Goal: Information Seeking & Learning: Find specific fact

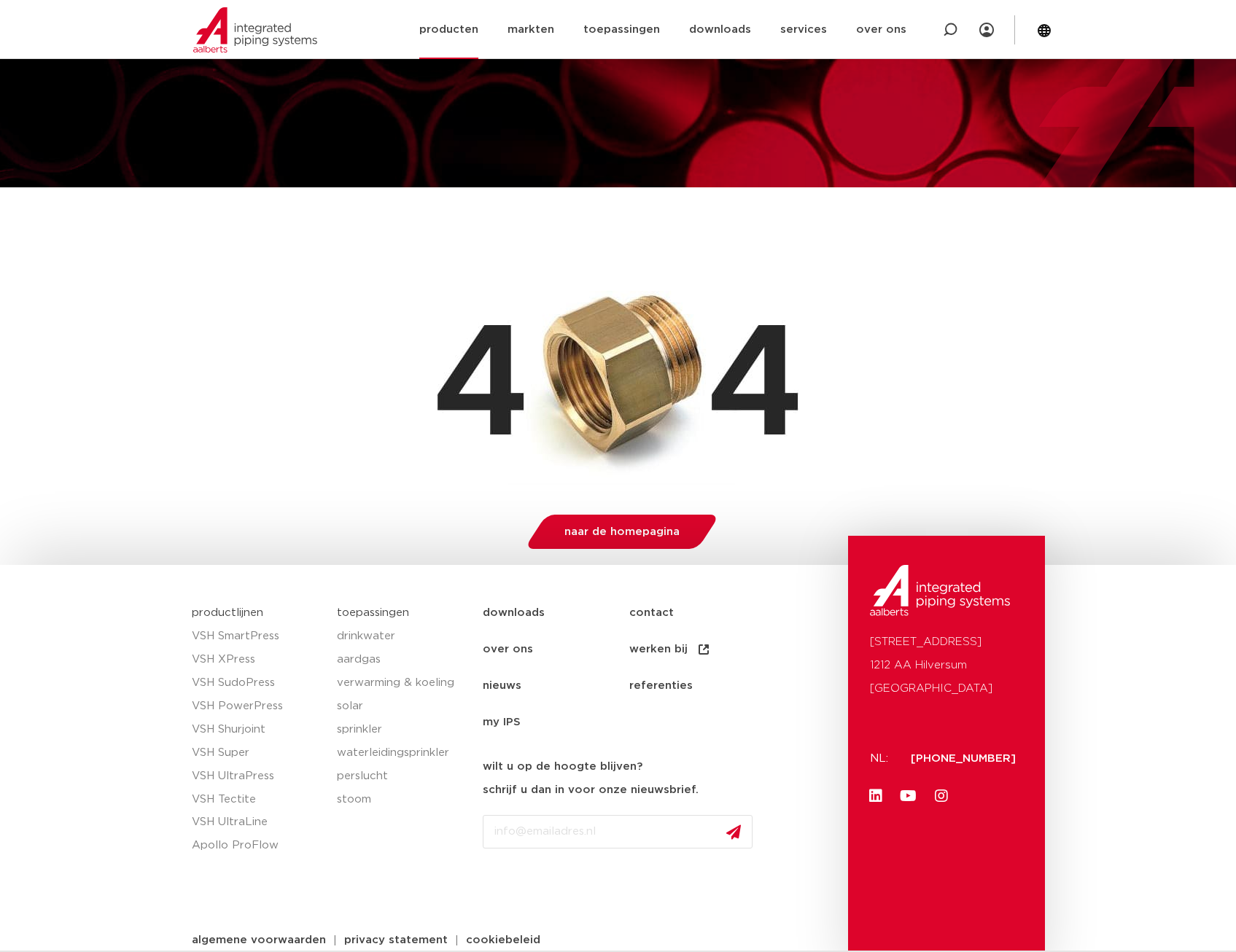
scroll to position [67, 0]
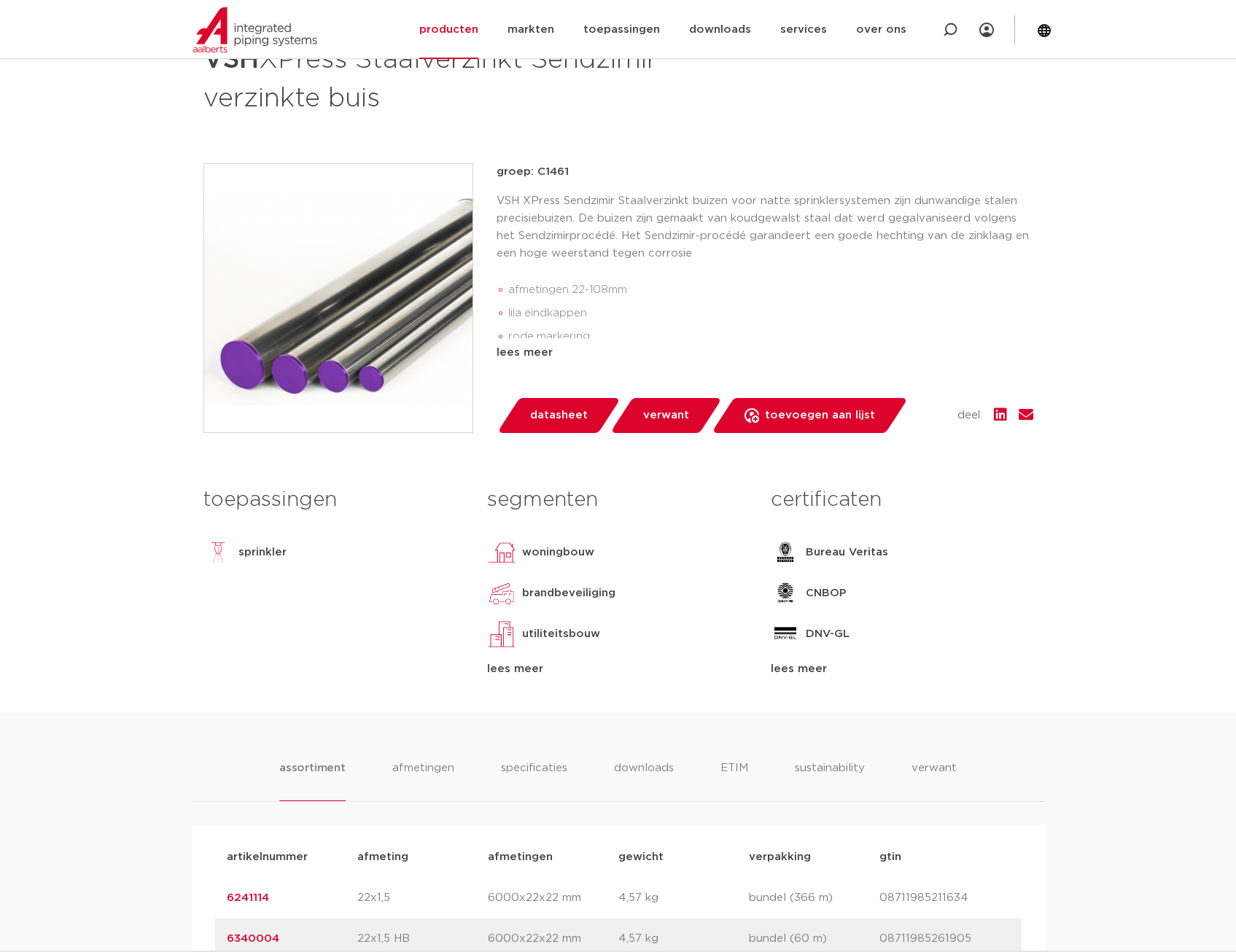
scroll to position [729, 0]
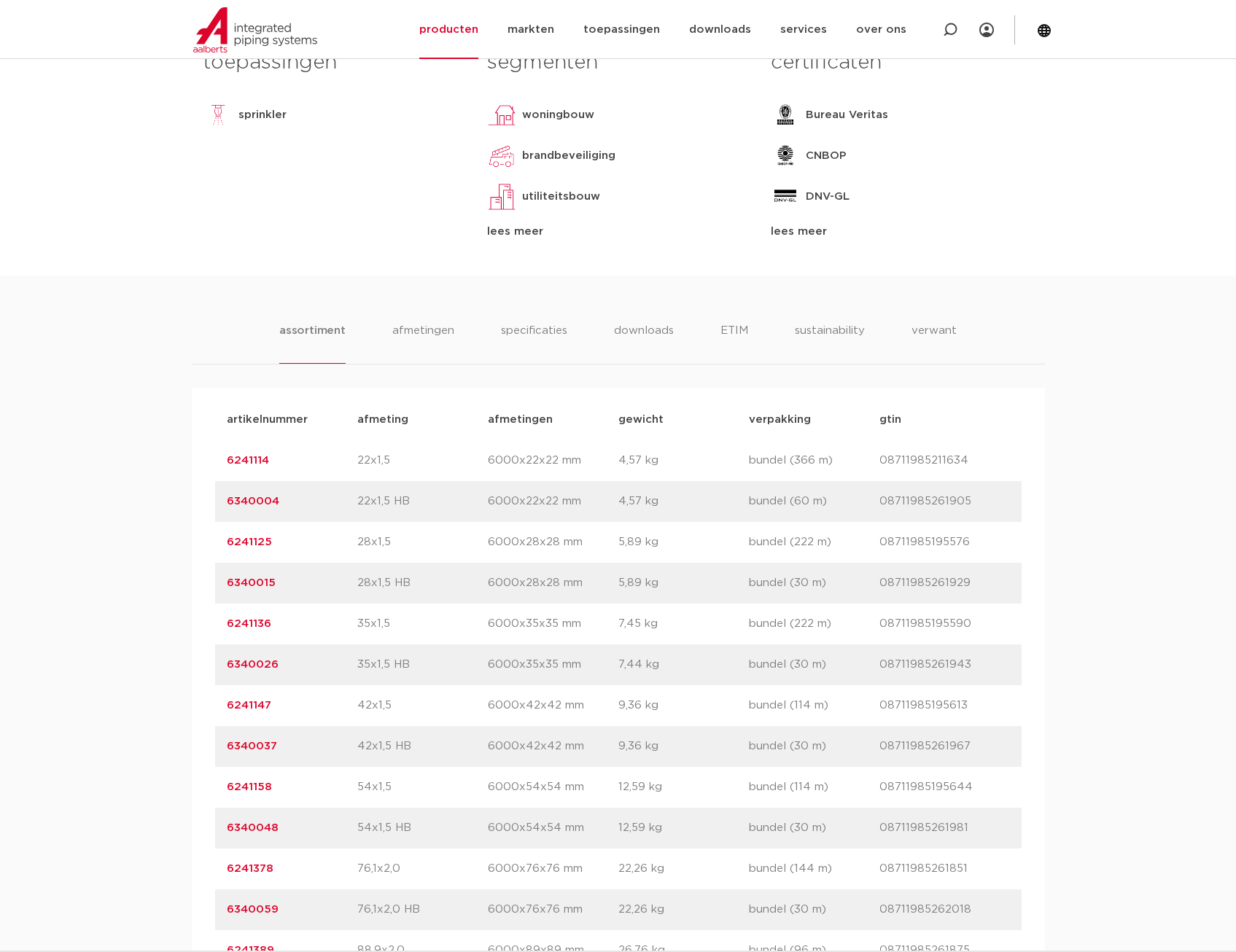
click at [252, 461] on link "6241114" at bounding box center [248, 460] width 43 height 11
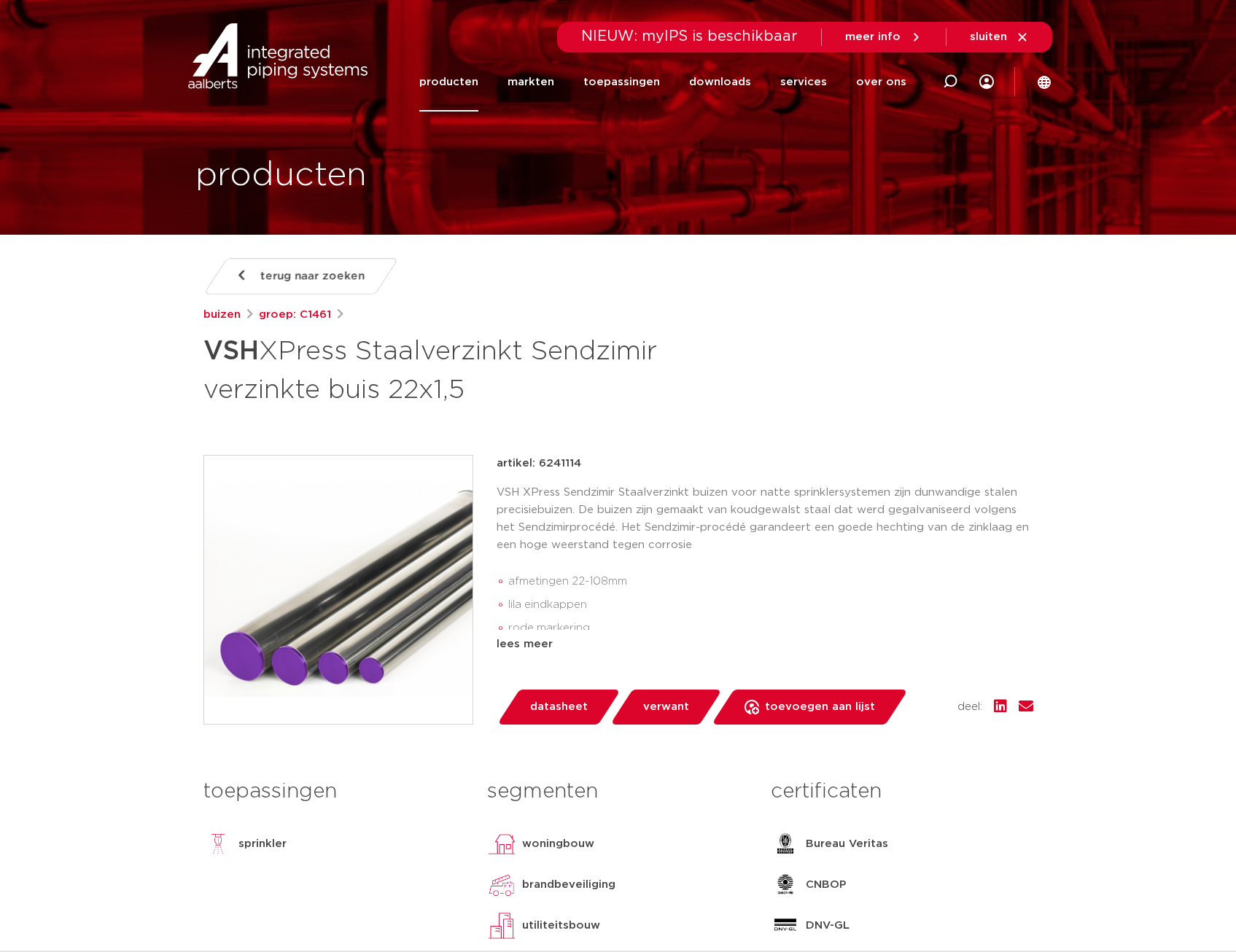
click at [558, 460] on p "artikel: 6241114" at bounding box center [538, 464] width 84 height 18
copy p "6241114"
